Goal: Task Accomplishment & Management: Manage account settings

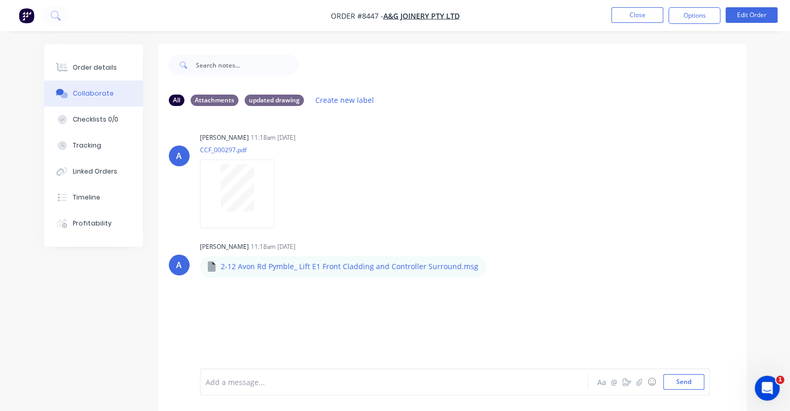
click at [113, 65] on button "Order details" at bounding box center [93, 68] width 99 height 26
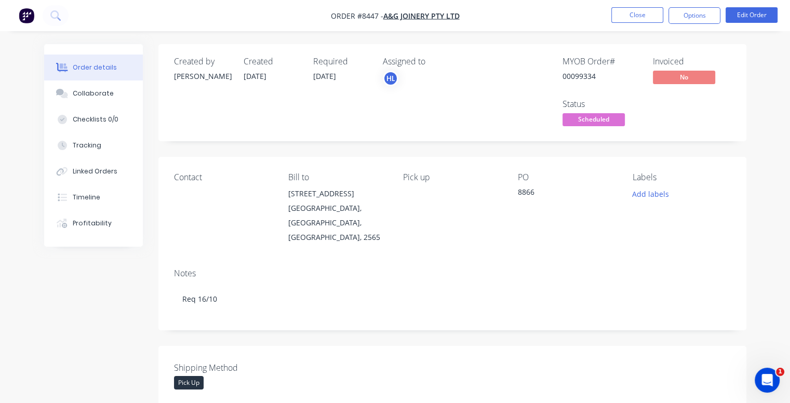
click at [600, 121] on span "Scheduled" at bounding box center [593, 119] width 62 height 13
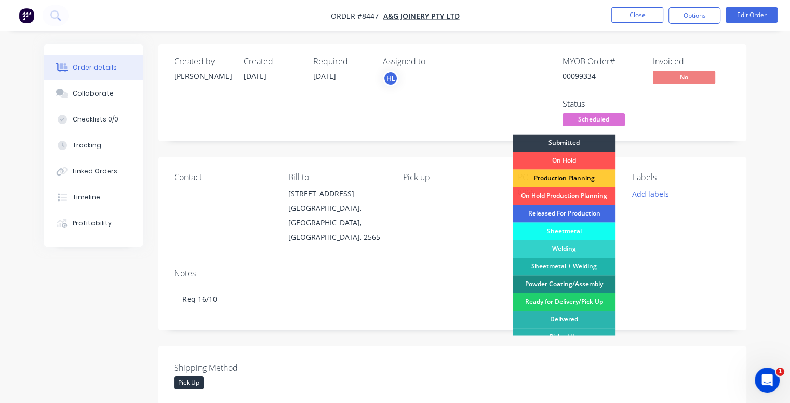
click at [589, 210] on div "Released For Production" at bounding box center [563, 214] width 103 height 18
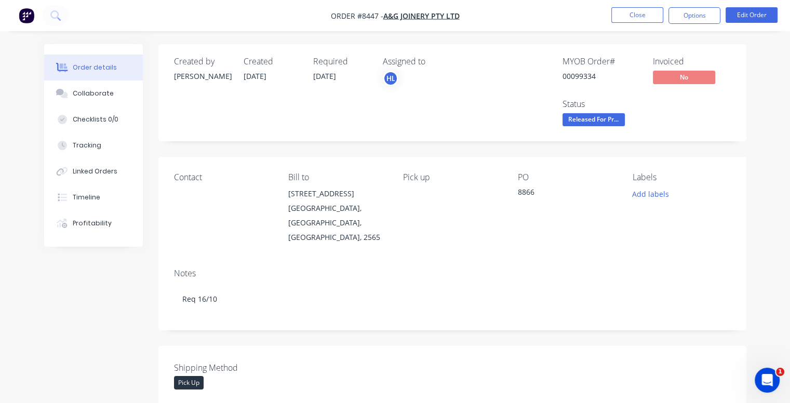
click at [24, 16] on img "button" at bounding box center [27, 16] width 16 height 16
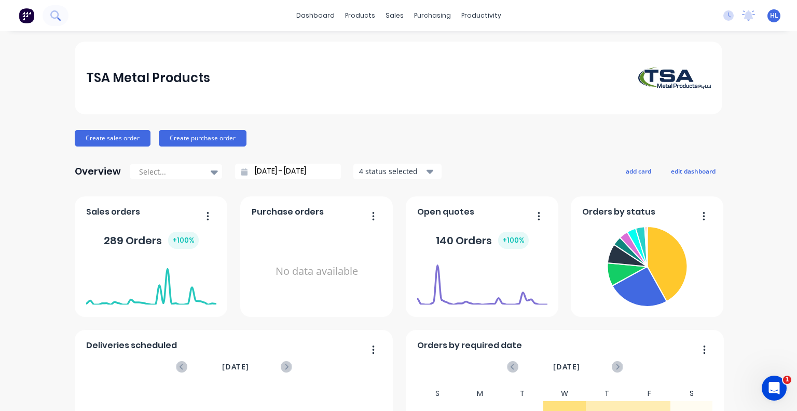
click at [56, 20] on icon at bounding box center [55, 15] width 10 height 10
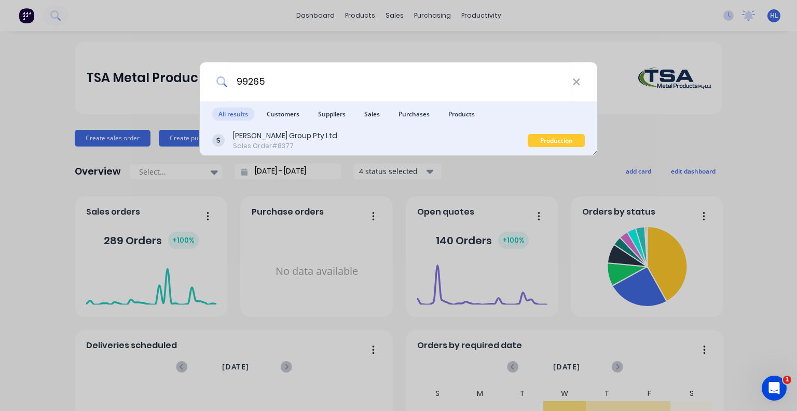
type input "99265"
click at [281, 132] on div "[PERSON_NAME] Group Pty Ltd" at bounding box center [285, 135] width 104 height 11
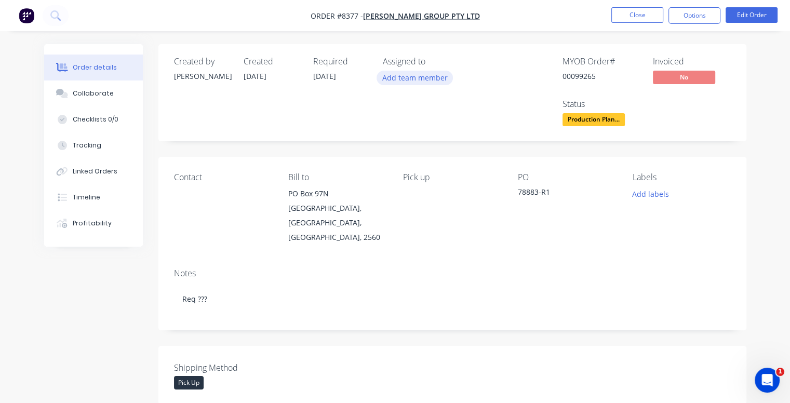
click at [413, 74] on button "Add team member" at bounding box center [414, 78] width 76 height 14
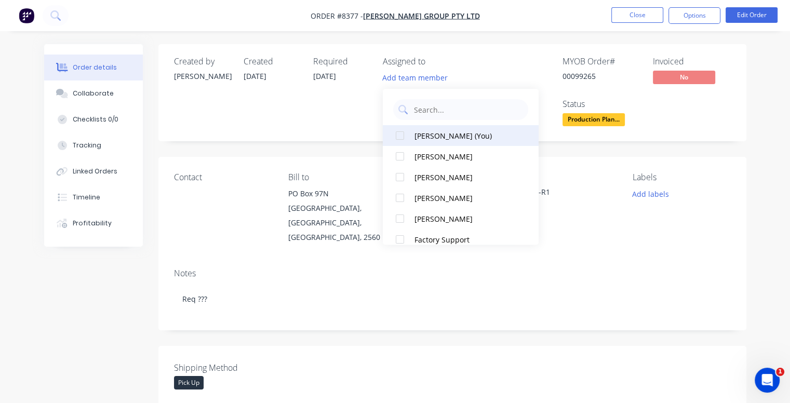
click at [402, 136] on div at bounding box center [399, 135] width 21 height 21
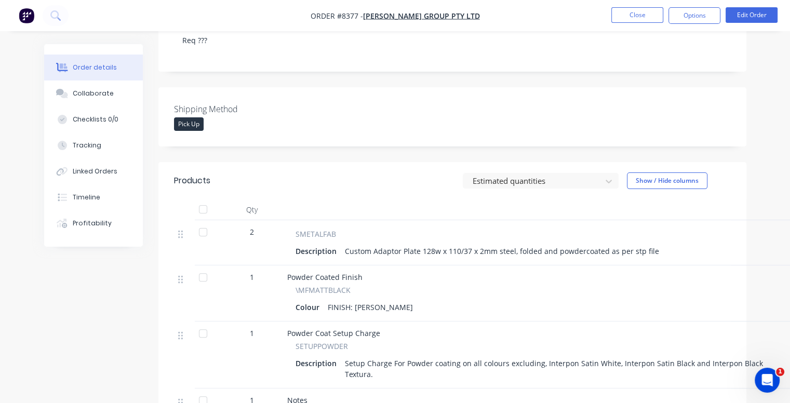
scroll to position [260, 0]
click at [89, 91] on div "Collaborate" at bounding box center [93, 93] width 41 height 9
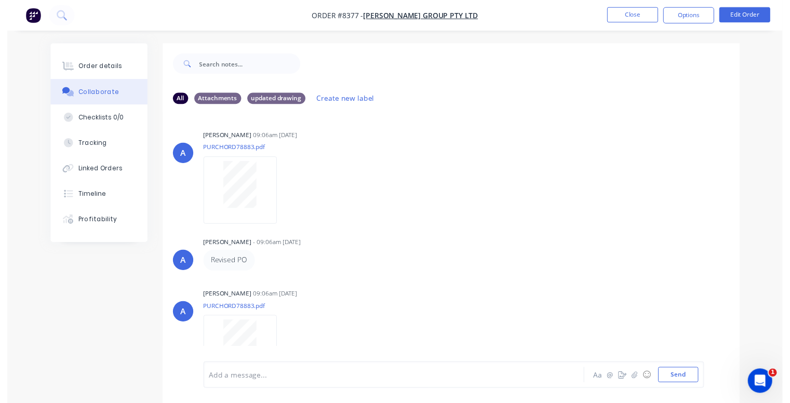
scroll to position [25, 0]
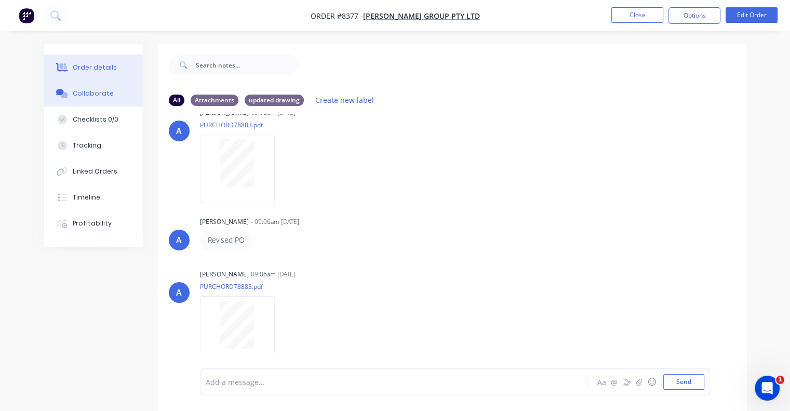
click at [109, 71] on div "Order details" at bounding box center [95, 67] width 44 height 9
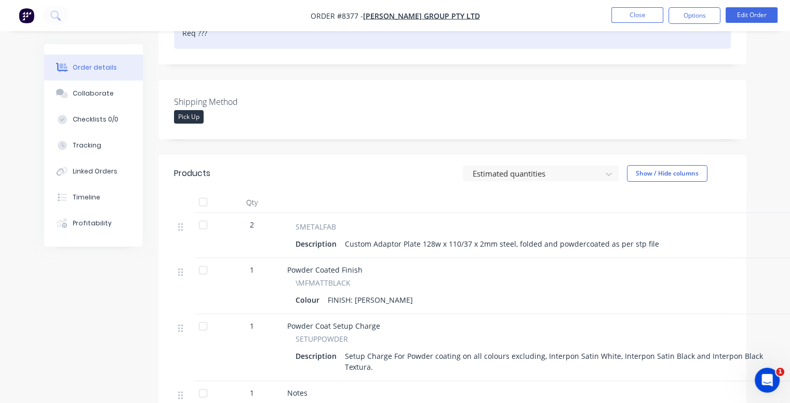
scroll to position [312, 0]
